Goal: Information Seeking & Learning: Learn about a topic

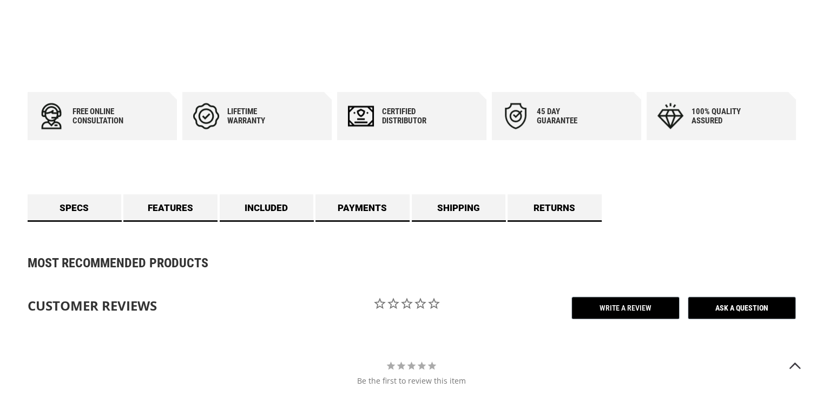
scroll to position [433, 0]
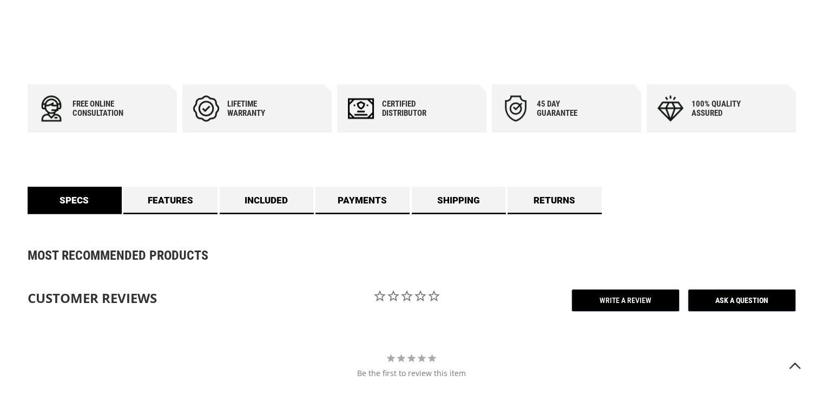
click at [80, 203] on link "Specs" at bounding box center [75, 200] width 94 height 27
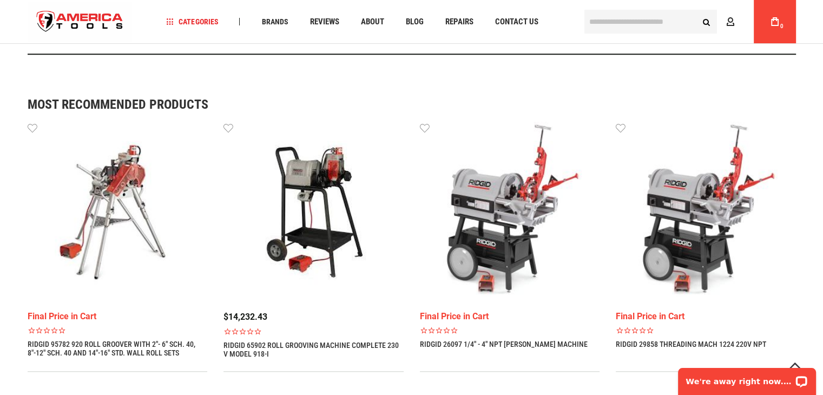
scroll to position [926, 0]
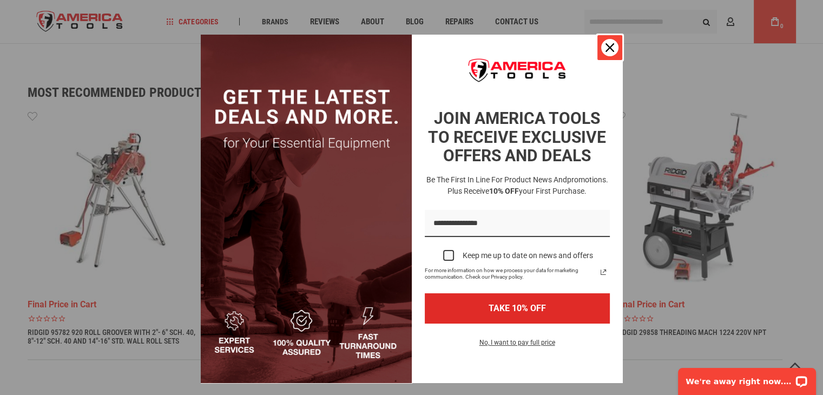
click at [605, 48] on icon "close icon" at bounding box center [609, 47] width 9 height 9
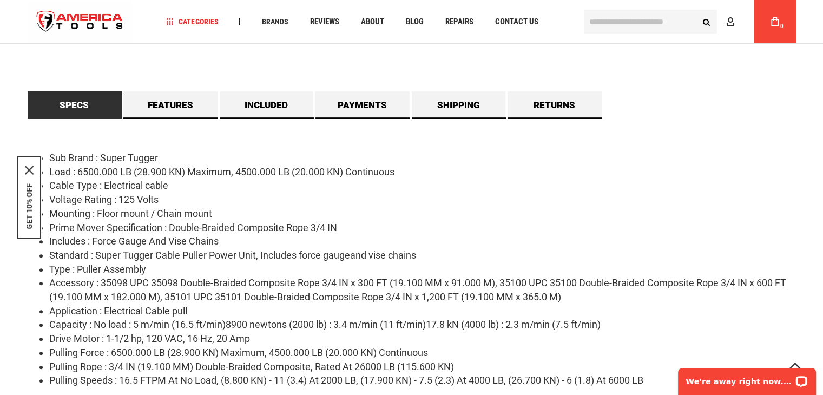
scroll to position [493, 0]
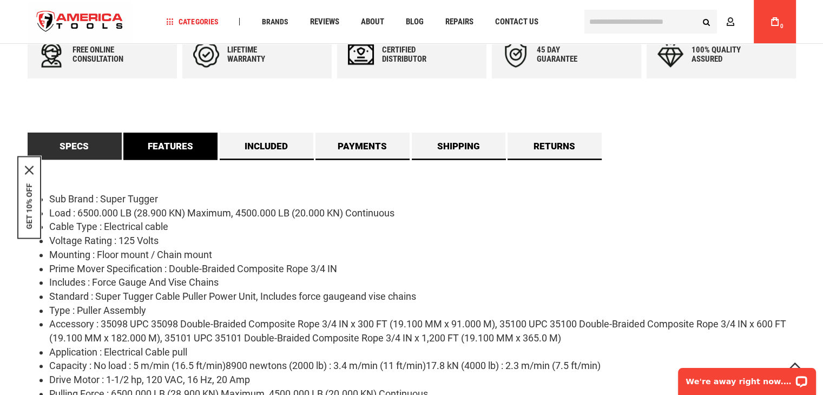
click at [176, 144] on link "Features" at bounding box center [170, 146] width 94 height 27
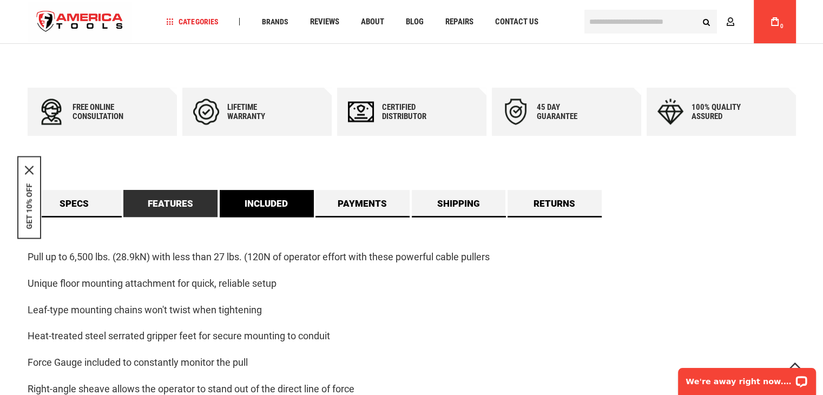
scroll to position [385, 0]
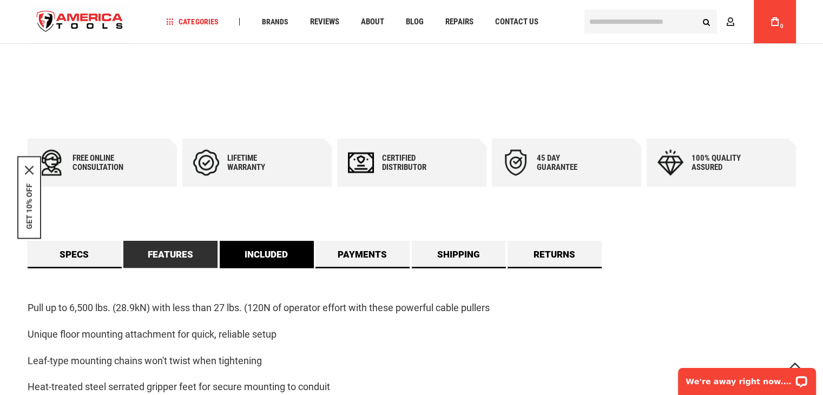
click at [273, 248] on link "Included" at bounding box center [267, 254] width 94 height 27
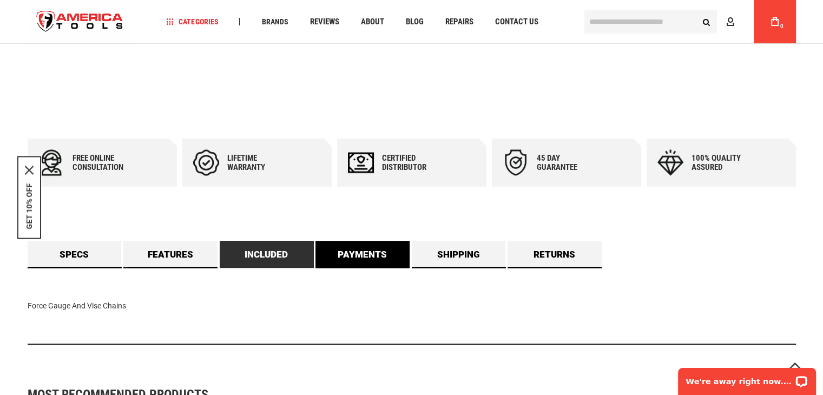
click at [366, 256] on link "Payments" at bounding box center [362, 254] width 94 height 27
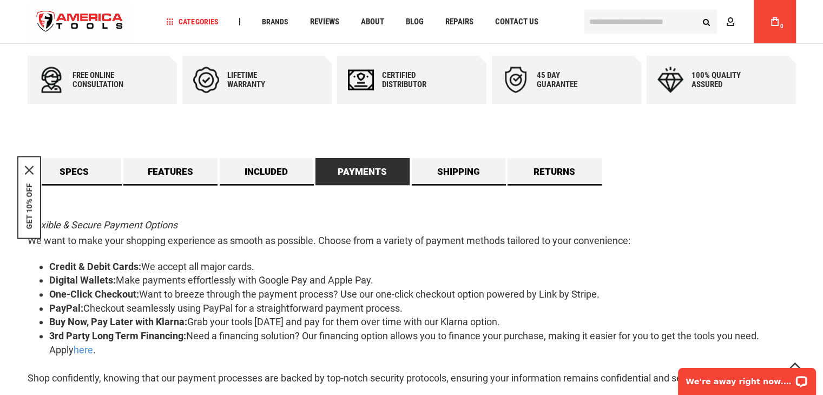
scroll to position [493, 0]
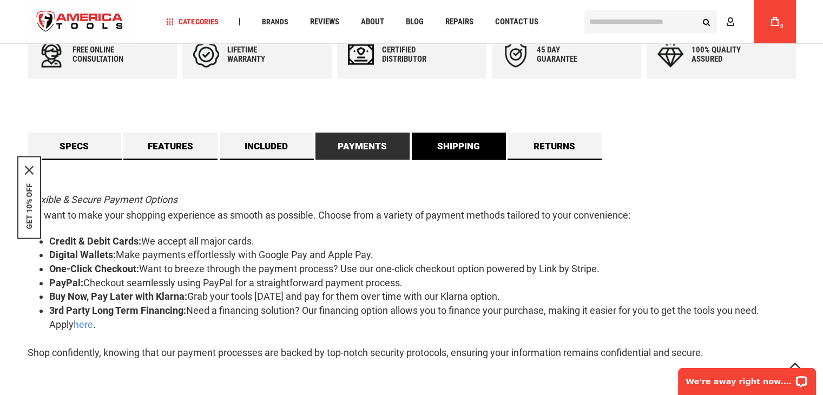
click at [437, 150] on link "Shipping" at bounding box center [459, 146] width 94 height 27
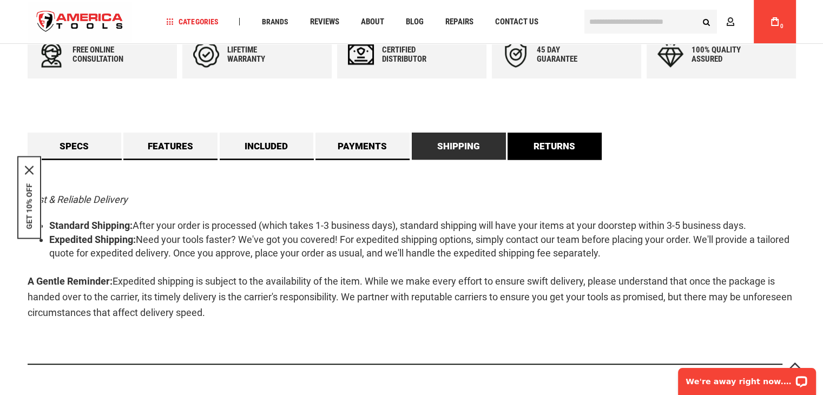
click at [543, 147] on link "Returns" at bounding box center [554, 146] width 94 height 27
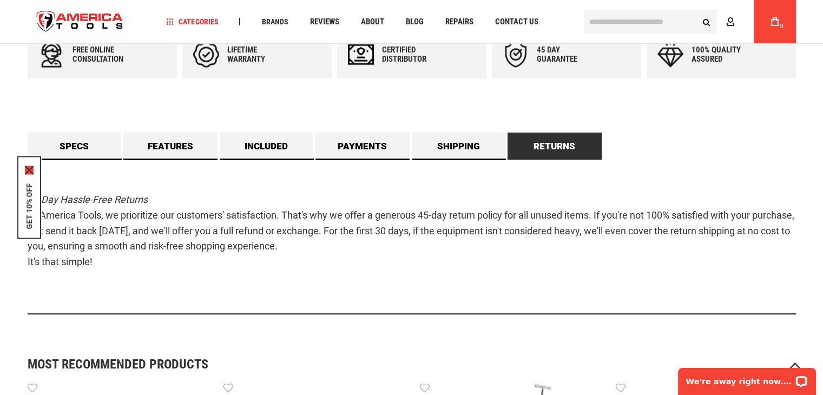
click at [29, 170] on icon "close icon" at bounding box center [29, 170] width 9 height 9
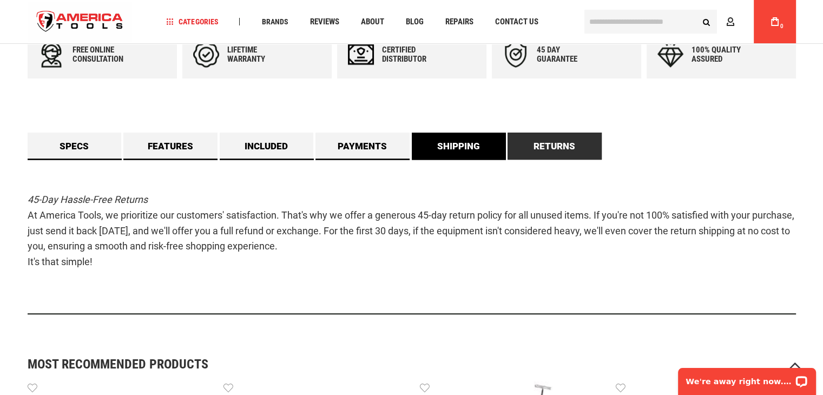
click at [454, 141] on link "Shipping" at bounding box center [459, 146] width 94 height 27
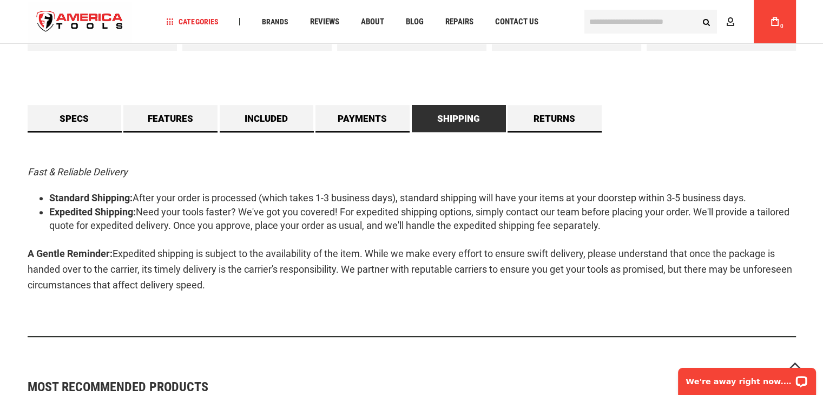
scroll to position [541, 0]
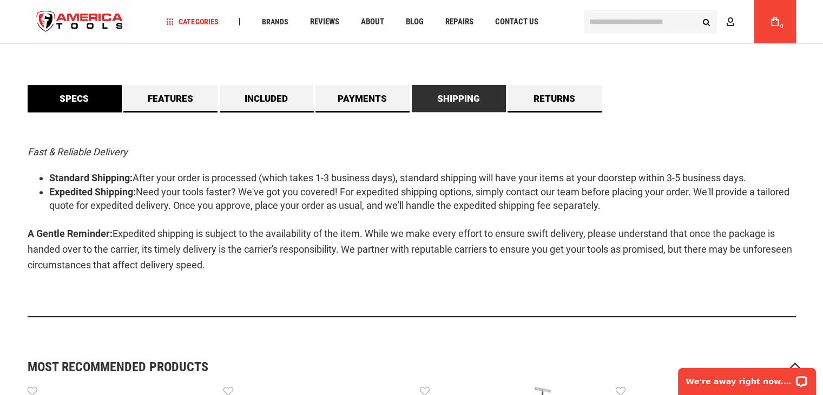
click at [76, 103] on link "Specs" at bounding box center [75, 98] width 94 height 27
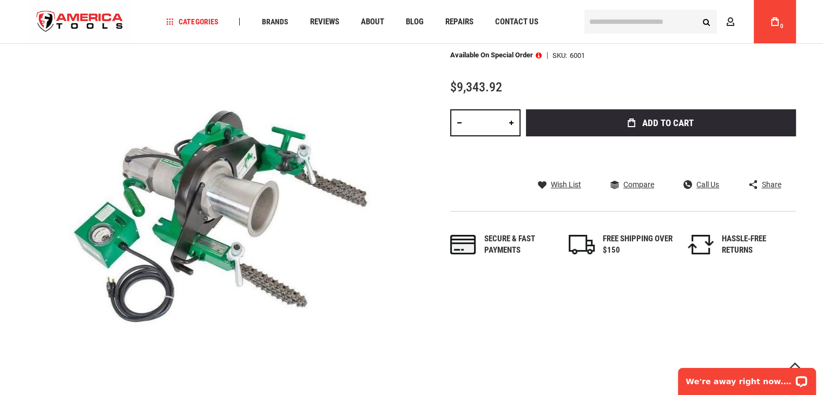
scroll to position [54, 0]
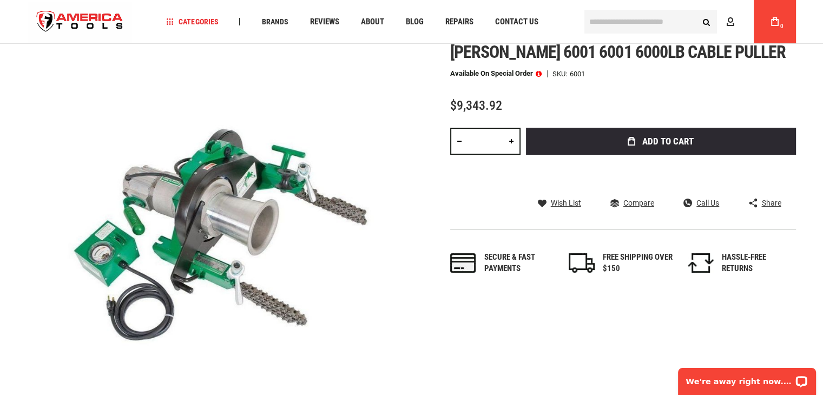
click at [246, 212] on div at bounding box center [220, 234] width 384 height 384
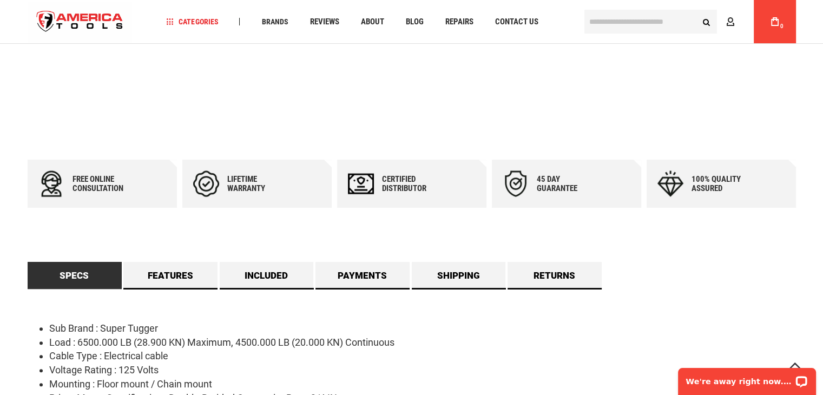
scroll to position [379, 0]
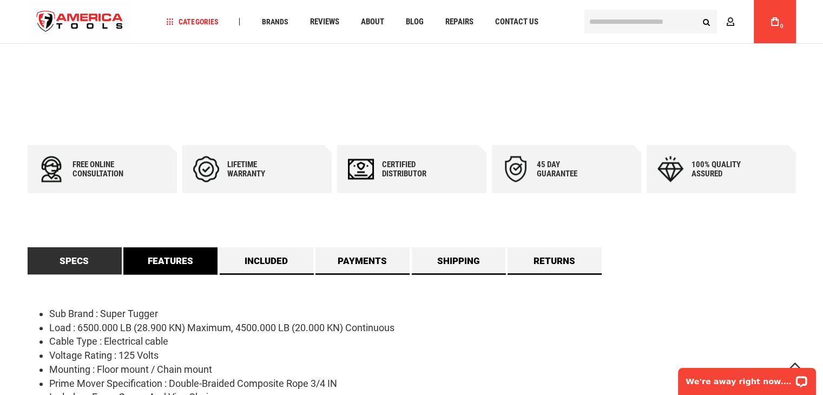
click at [196, 255] on link "Features" at bounding box center [170, 260] width 94 height 27
click at [195, 255] on link "Features" at bounding box center [170, 260] width 94 height 27
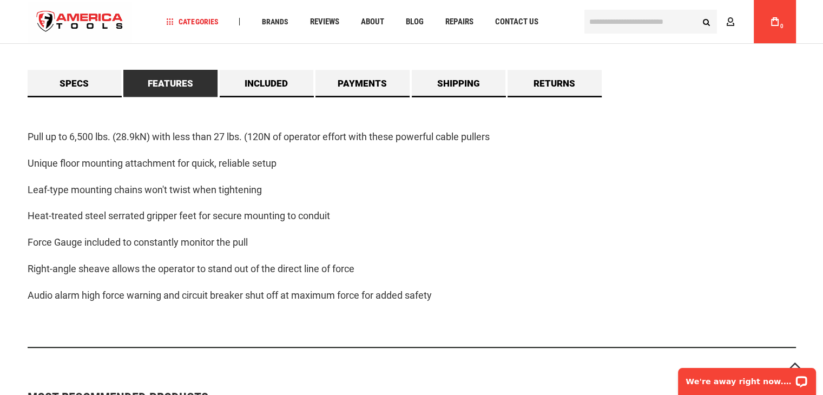
scroll to position [541, 0]
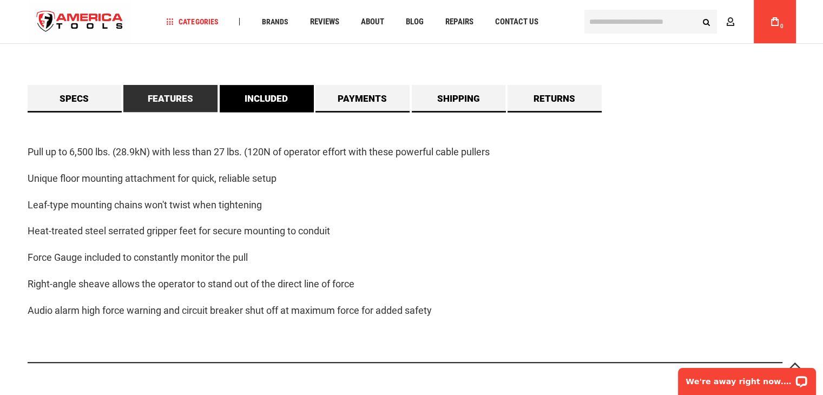
click at [270, 89] on link "Included" at bounding box center [267, 98] width 94 height 27
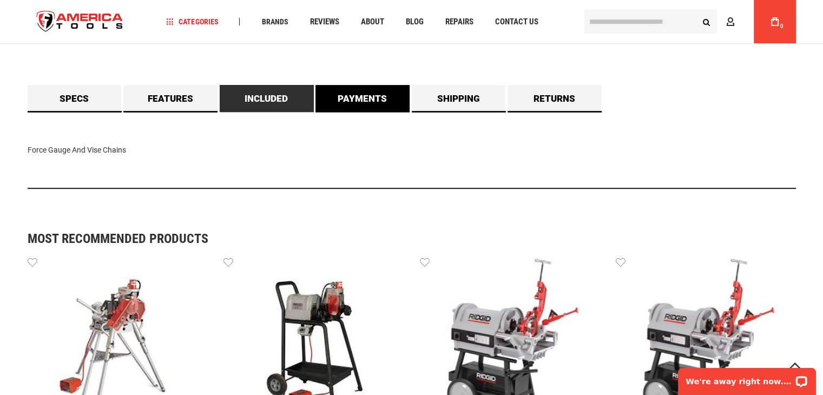
click at [332, 98] on link "Payments" at bounding box center [362, 98] width 94 height 27
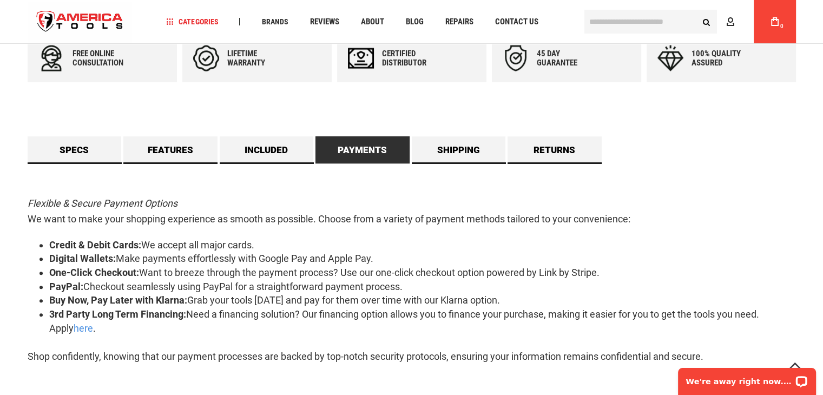
scroll to position [487, 0]
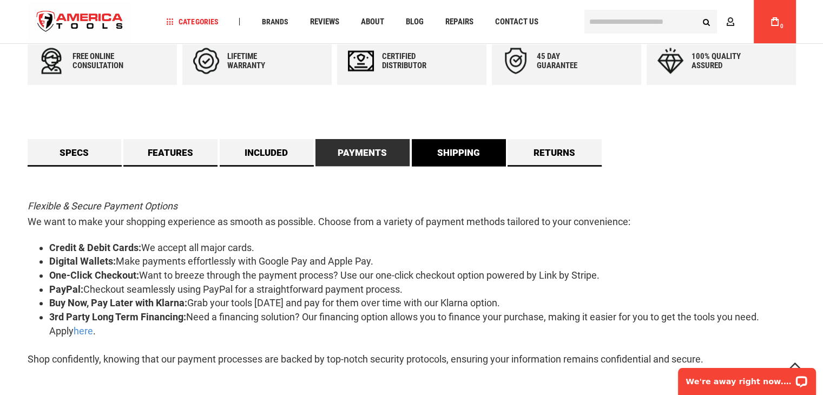
click at [461, 158] on link "Shipping" at bounding box center [459, 152] width 94 height 27
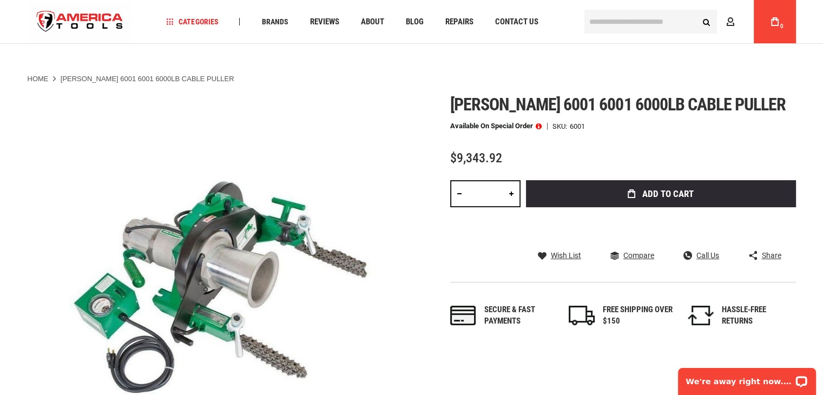
scroll to position [0, 0]
